Goal: Ask a question

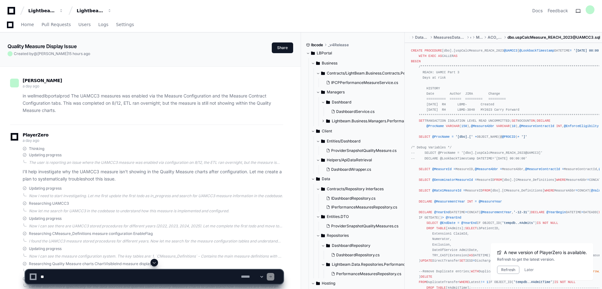
scroll to position [16026, 0]
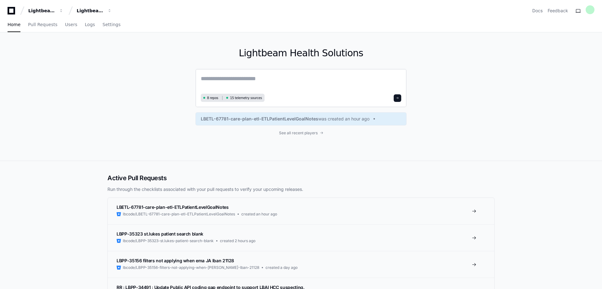
click at [225, 77] on textarea at bounding box center [301, 83] width 200 height 18
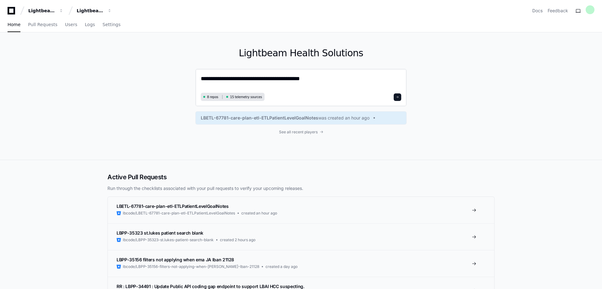
type textarea "**********"
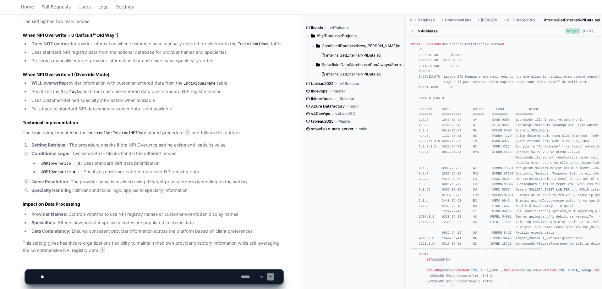
scroll to position [300, 0]
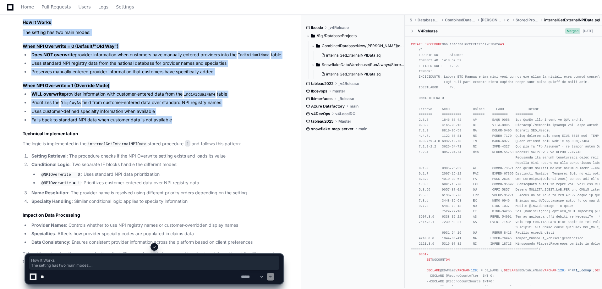
drag, startPoint x: 22, startPoint y: 22, endPoint x: 197, endPoint y: 123, distance: 201.8
click at [194, 128] on div "internalGetExternalNPIData.sql 1 Perfect! Now I have a comprehensive understand…" at bounding box center [146, 98] width 273 height 333
copy article "How It Works The setting has two main modes: When NPI Overwrite = 0 (Default/"O…"
